Goal: Task Accomplishment & Management: Manage account settings

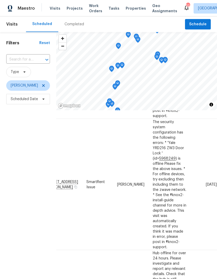
scroll to position [290, 43]
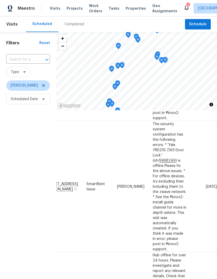
click at [0, 0] on icon at bounding box center [0, 0] width 0 height 0
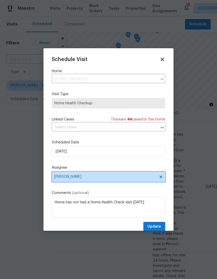
click at [58, 179] on span "[PERSON_NAME]" at bounding box center [105, 176] width 102 height 4
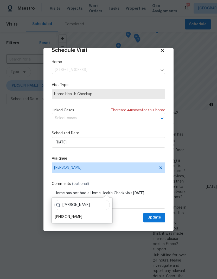
scroll to position [10, 0]
type input "Naomi"
click at [58, 214] on div "Naomi Ferreira" at bounding box center [68, 216] width 27 height 5
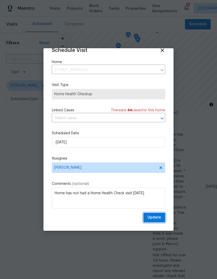
click at [152, 220] on span "Update" at bounding box center [155, 217] width 14 height 7
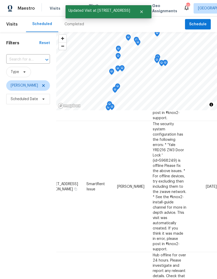
scroll to position [290, 43]
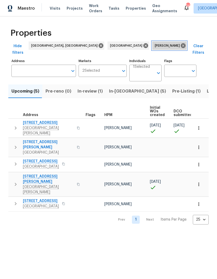
click at [180, 46] on icon at bounding box center [183, 46] width 6 height 6
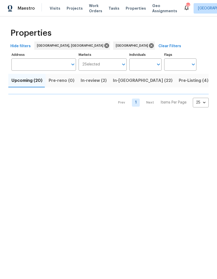
click at [145, 65] on input "Individuals" at bounding box center [141, 64] width 24 height 12
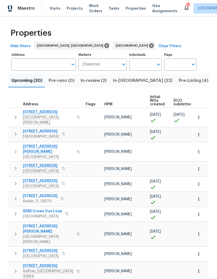
click at [145, 66] on input "Individuals" at bounding box center [141, 64] width 24 height 12
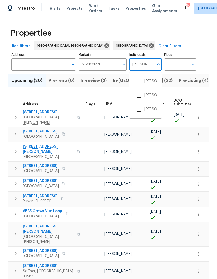
type input "Naomi"
click at [147, 82] on li "Naomi Ferreira" at bounding box center [146, 80] width 24 height 11
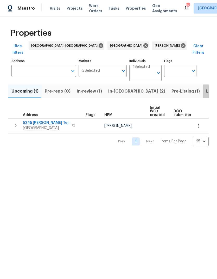
click at [206, 87] on span "Listed (39)" at bounding box center [217, 90] width 22 height 7
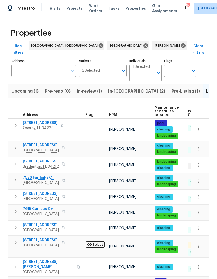
click at [53, 8] on span "Visits" at bounding box center [55, 8] width 11 height 5
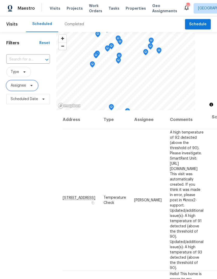
click at [22, 86] on span "Assignee" at bounding box center [18, 85] width 15 height 5
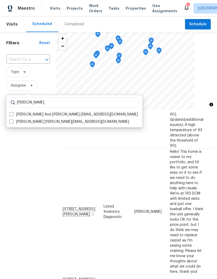
scroll to position [122, 0]
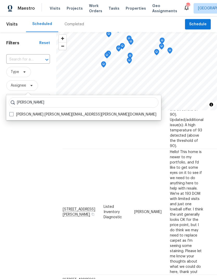
type input "Naomi ferreira"
click at [20, 114] on label "Naomi Ferreira naomi.ferreira@opendoor.com" at bounding box center [82, 114] width 147 height 5
click at [13, 114] on input "Naomi Ferreira naomi.ferreira@opendoor.com" at bounding box center [10, 113] width 3 height 3
checkbox input "true"
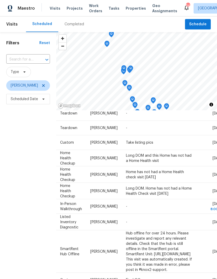
scroll to position [85, 43]
